Goal: Information Seeking & Learning: Learn about a topic

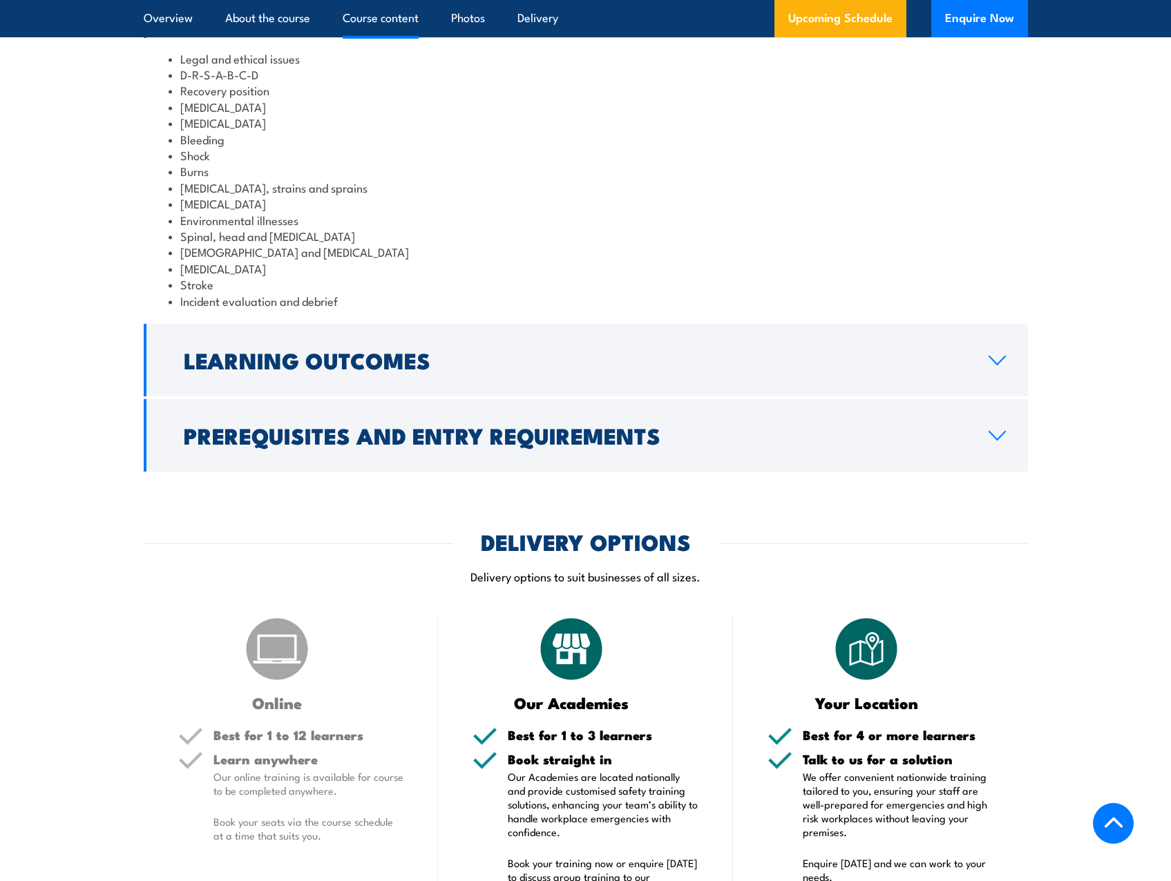
scroll to position [1589, 0]
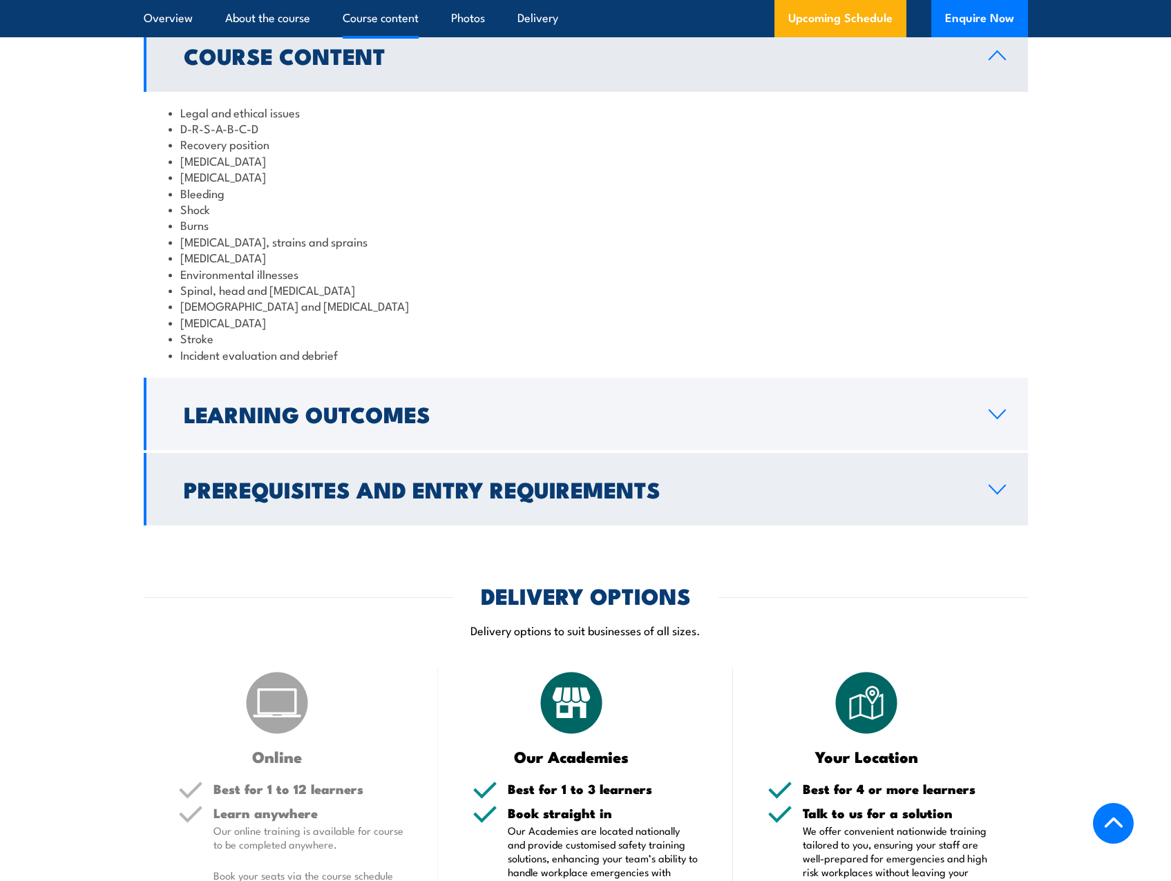
click at [449, 499] on h2 "Prerequisites and Entry Requirements" at bounding box center [575, 488] width 783 height 19
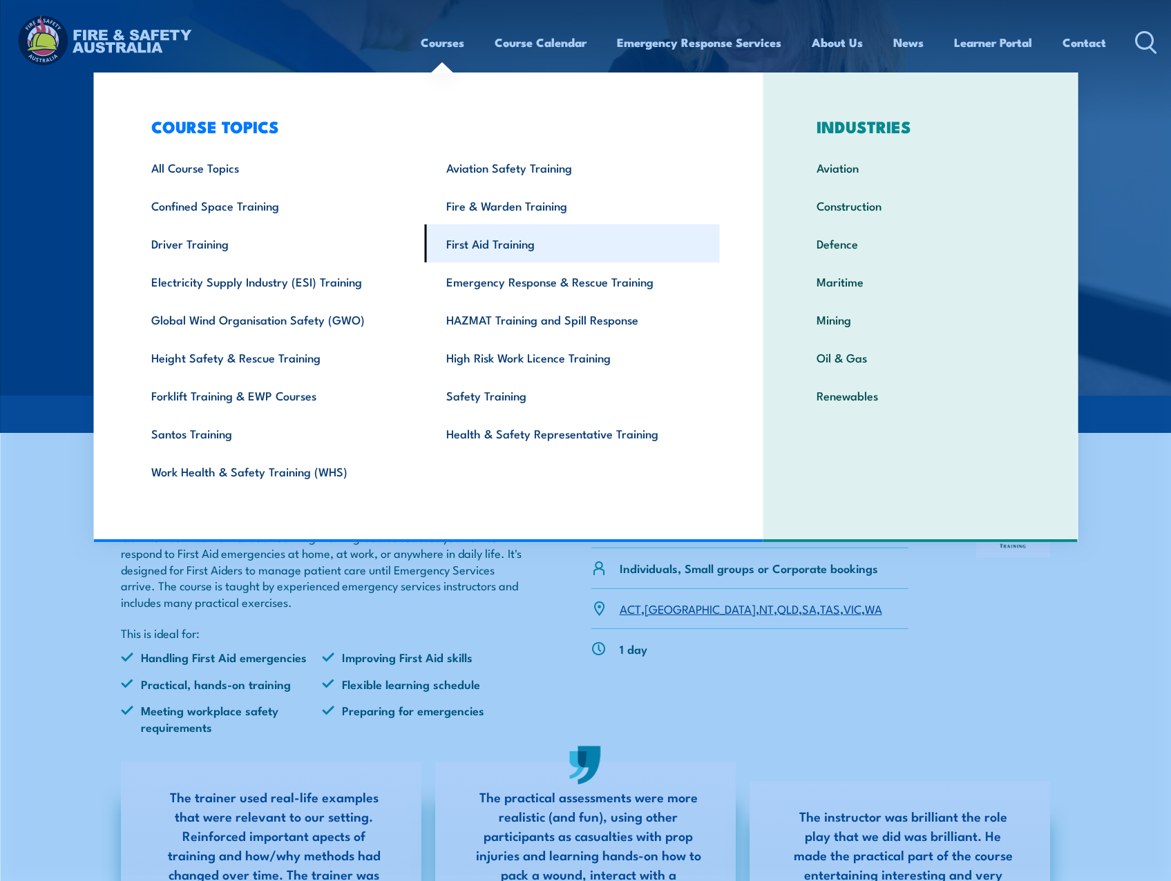
click at [475, 238] on link "First Aid Training" at bounding box center [572, 243] width 295 height 38
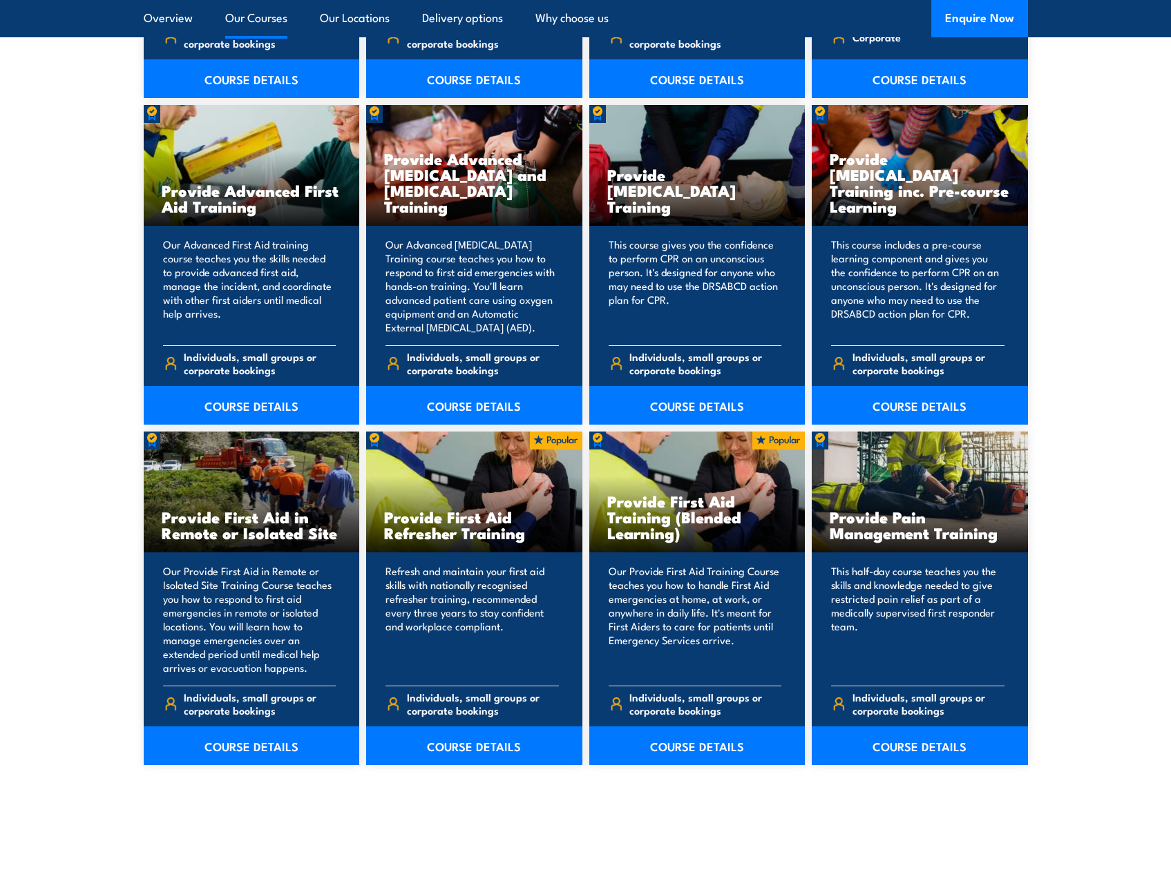
scroll to position [1727, 0]
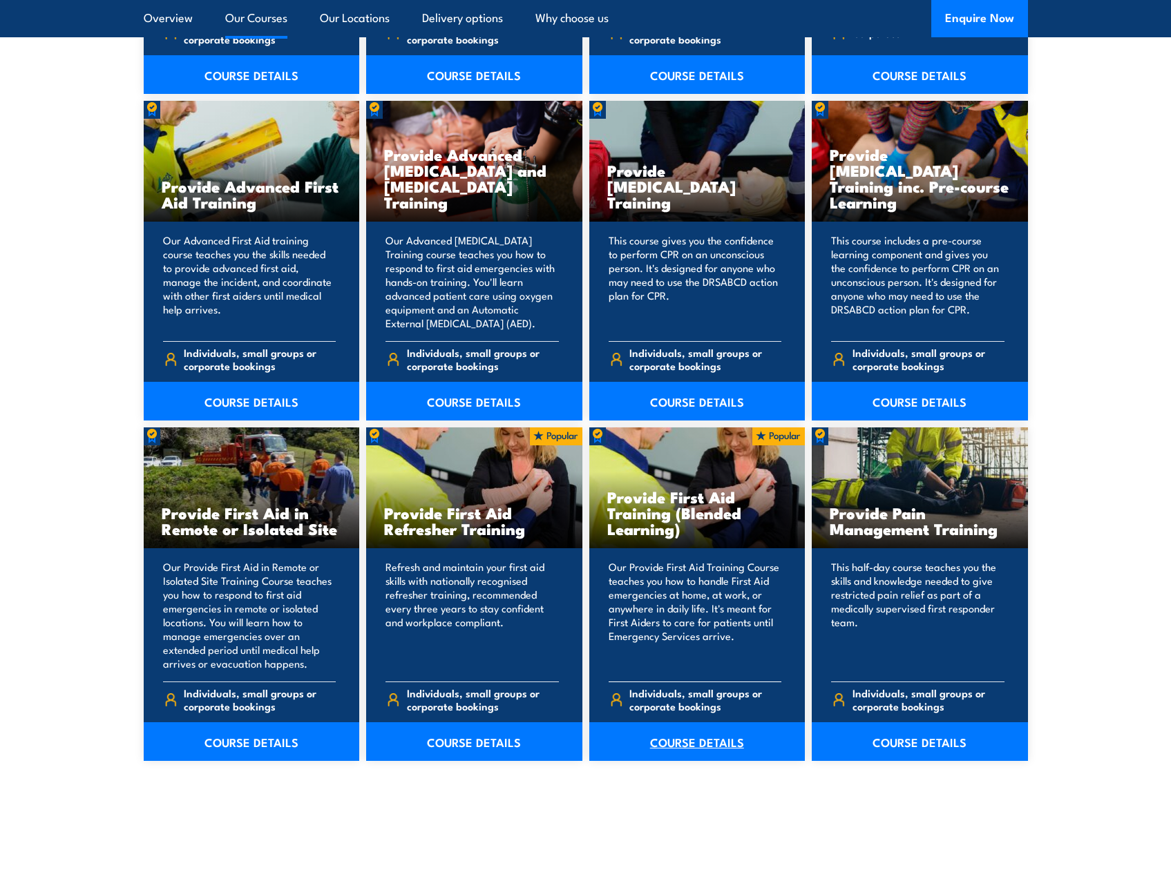
click at [693, 745] on link "COURSE DETAILS" at bounding box center [697, 742] width 216 height 39
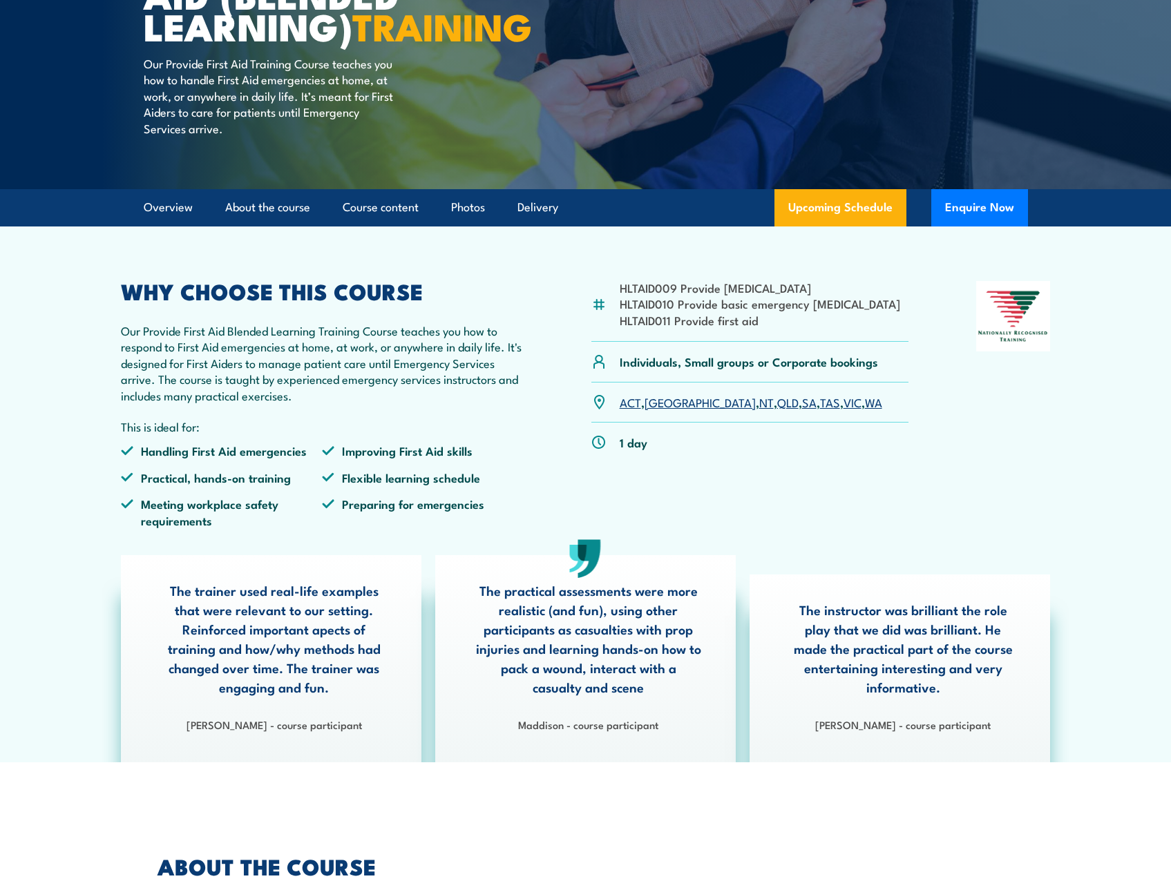
scroll to position [207, 0]
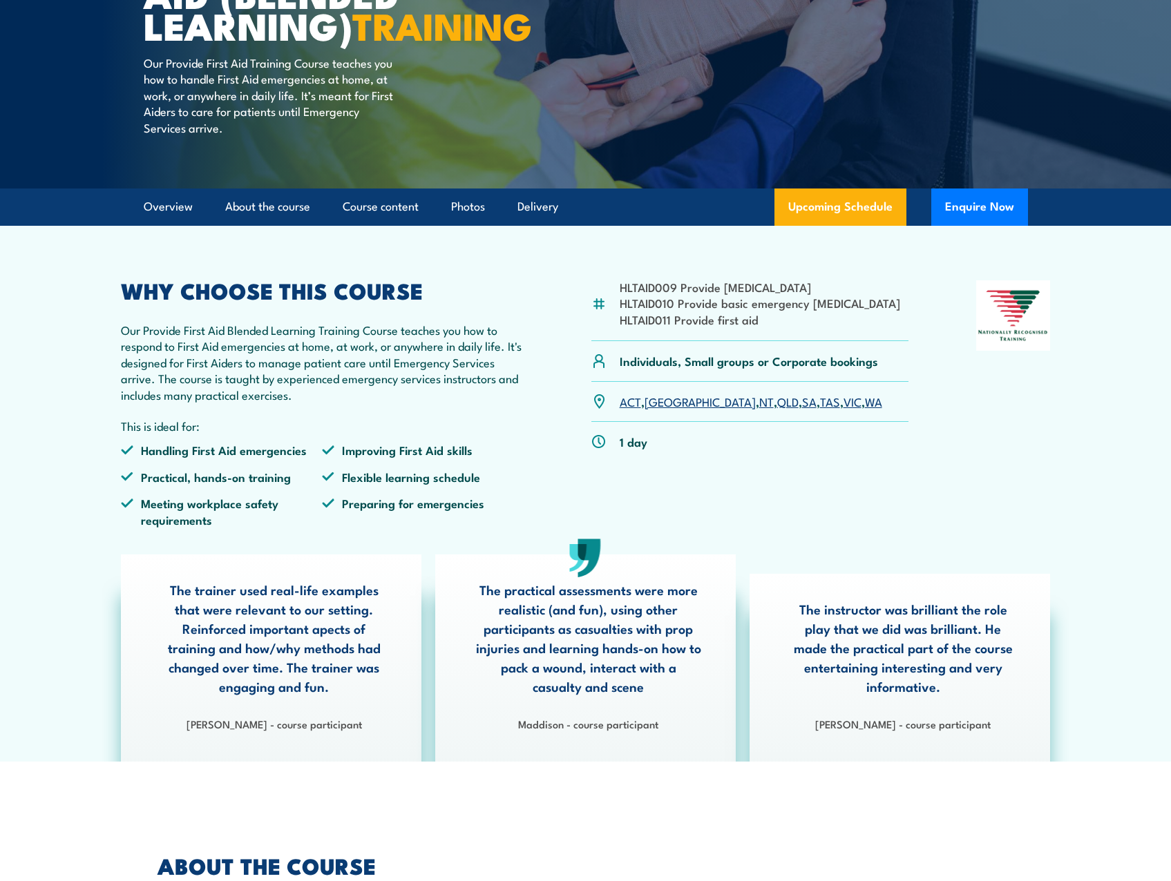
click at [660, 410] on link "[GEOGRAPHIC_DATA]" at bounding box center [699, 401] width 111 height 17
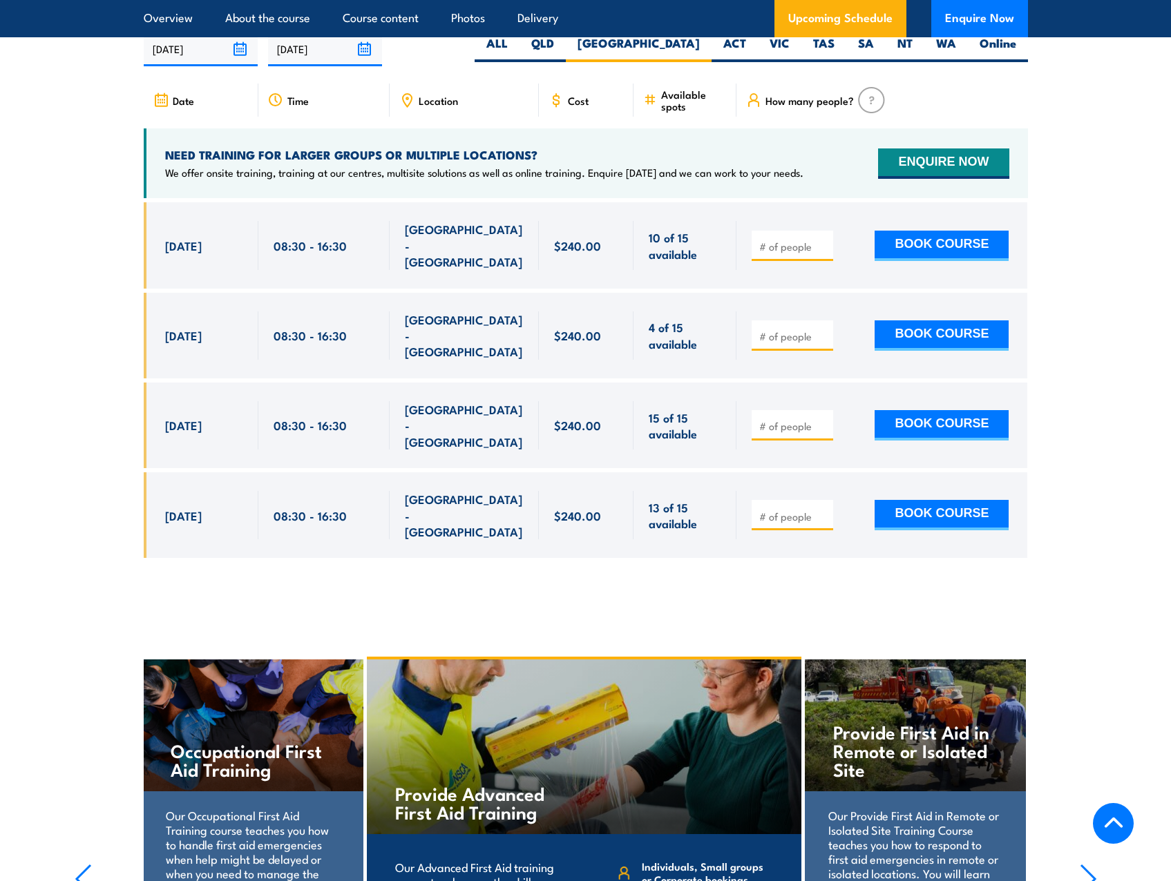
scroll to position [2737, 0]
